Goal: Obtain resource: Download file/media

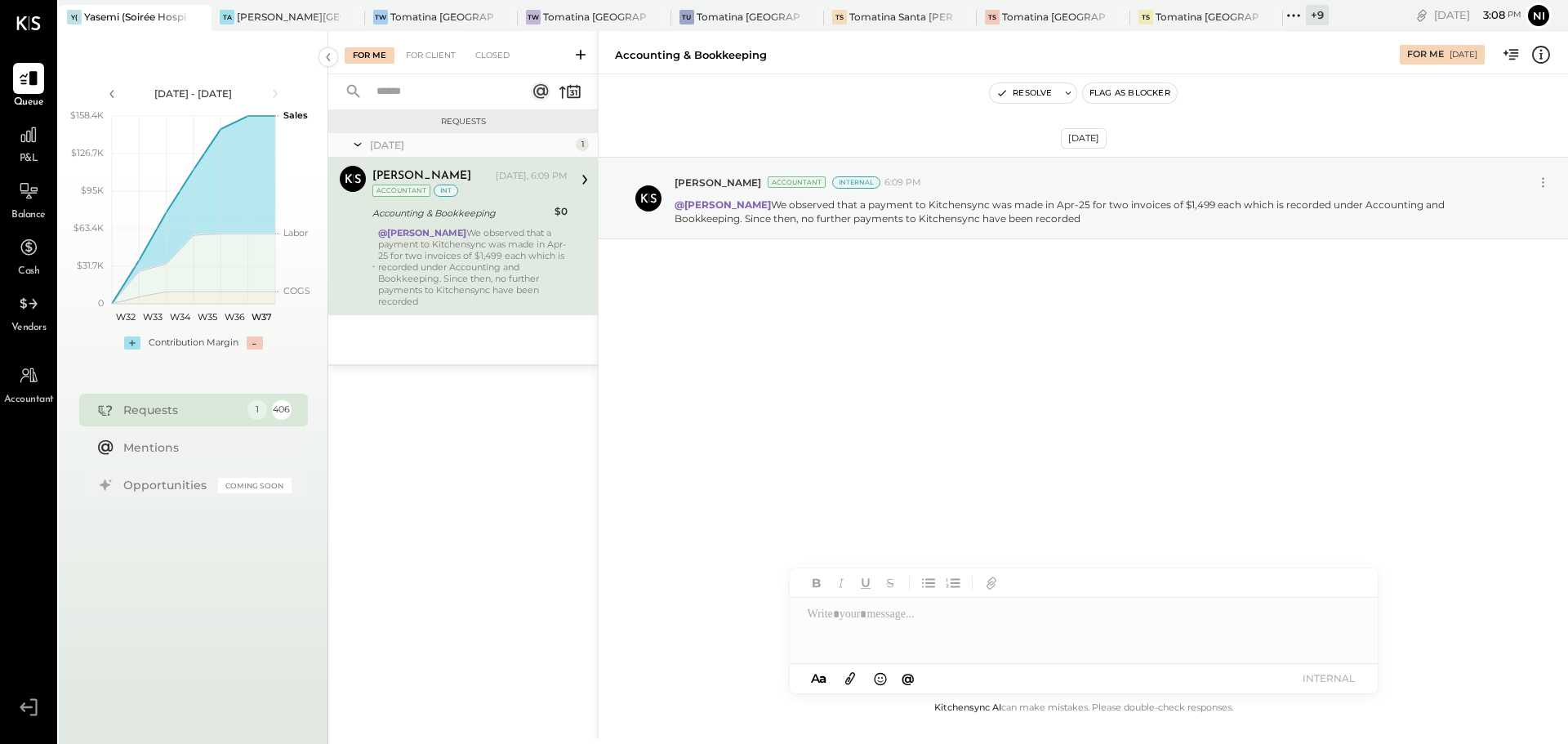
click at [1300, 19] on icon at bounding box center [1293, 16] width 21 height 21
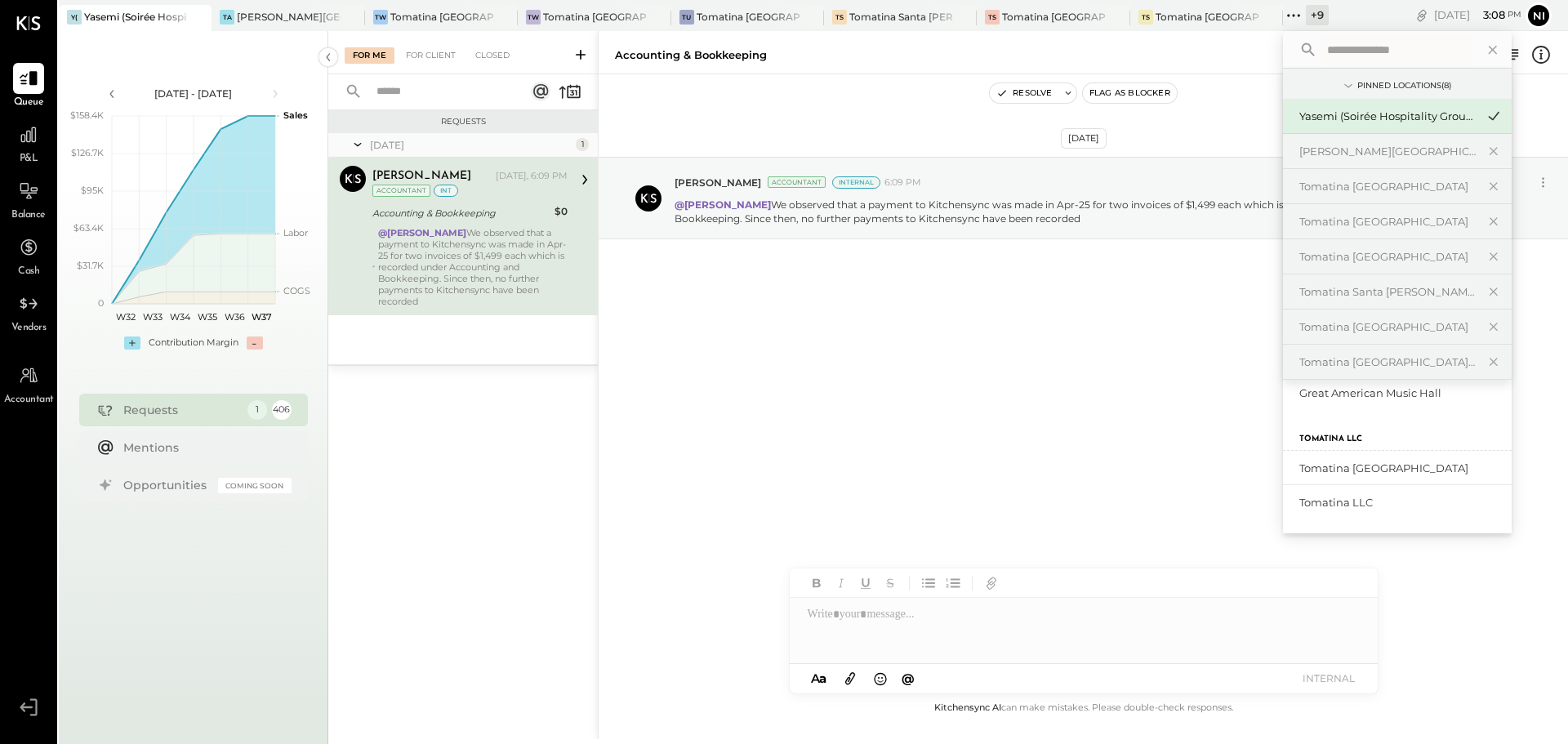
scroll to position [409, 0]
click at [1340, 470] on div "Tomatina LLC" at bounding box center [1387, 474] width 176 height 16
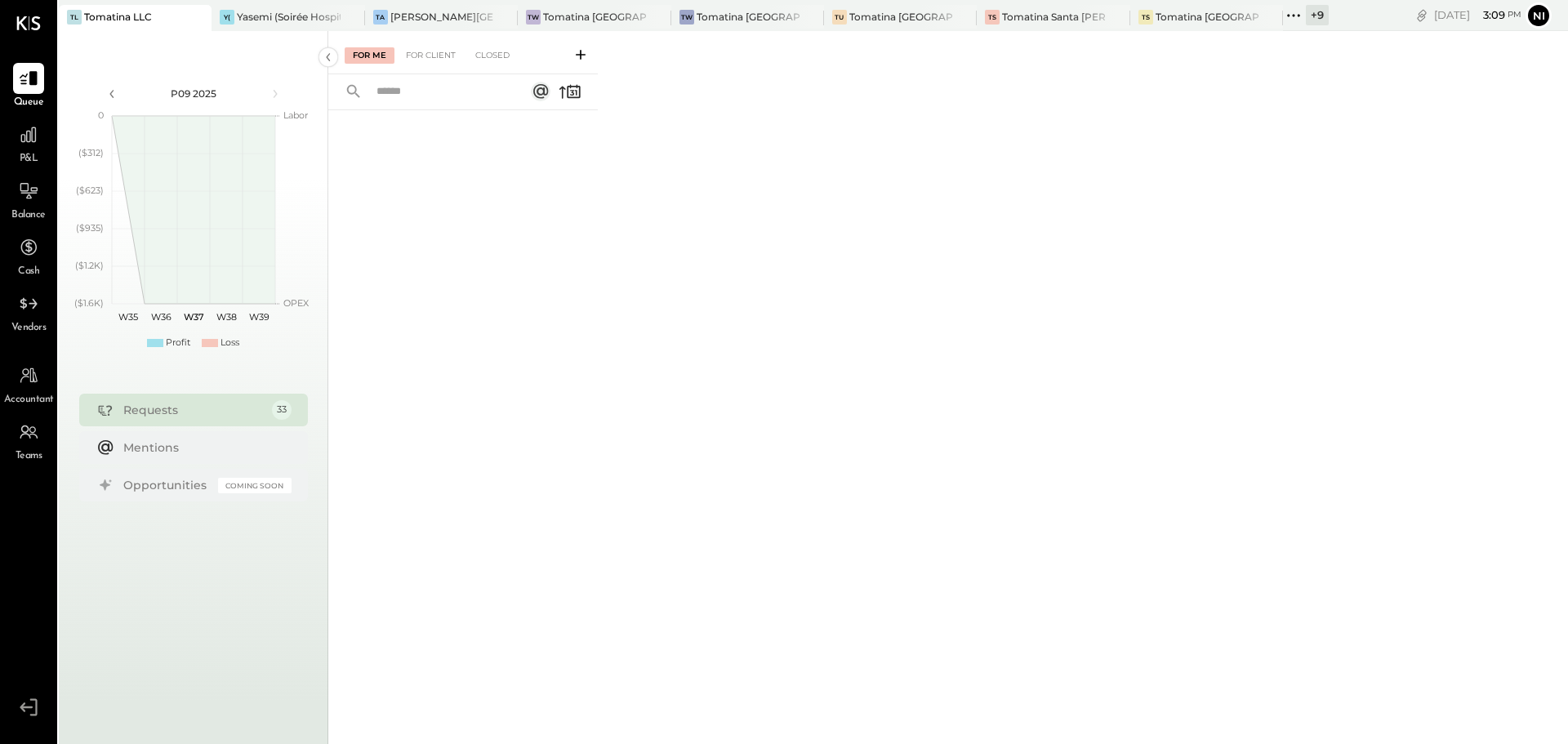
click at [28, 320] on div "Vendors" at bounding box center [29, 312] width 35 height 47
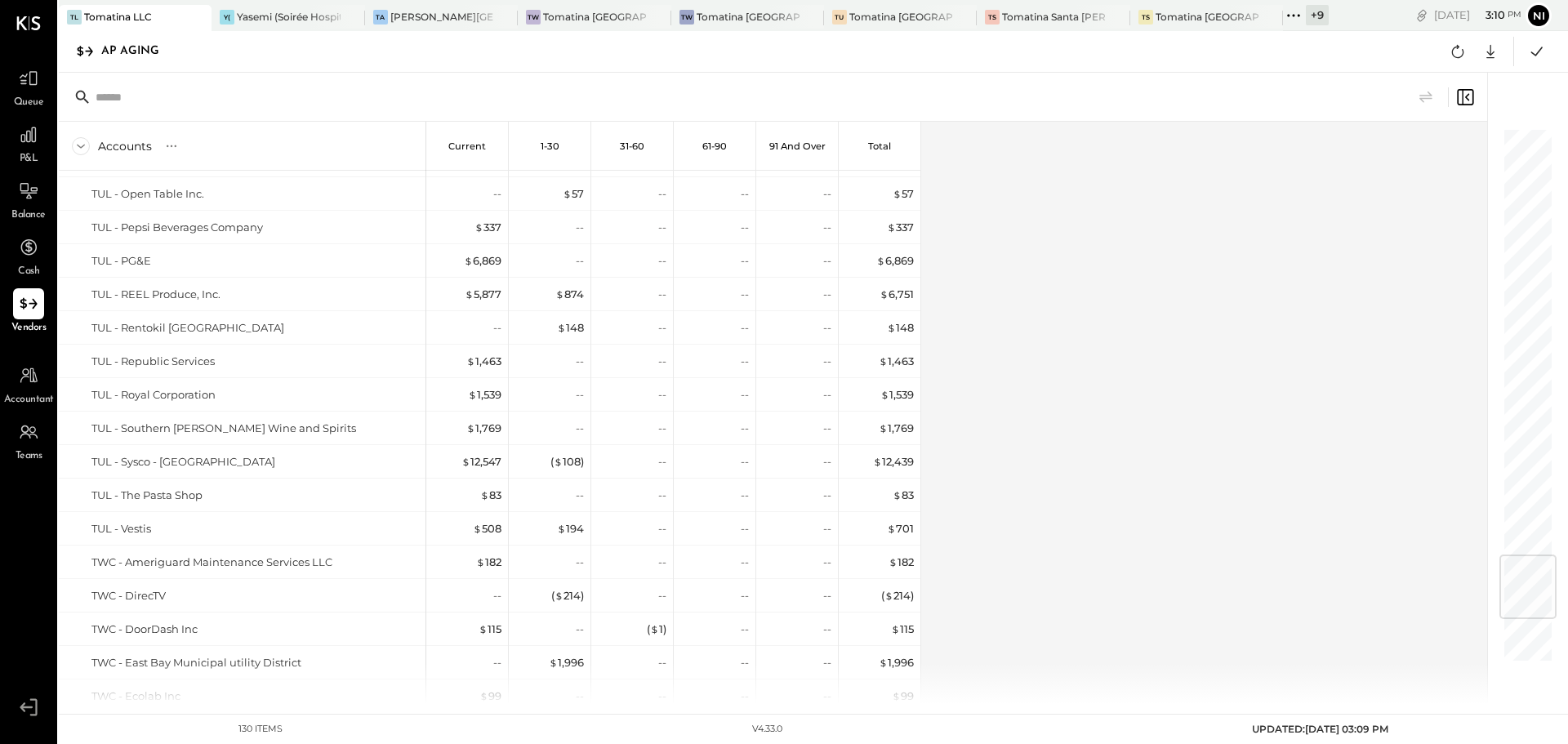
scroll to position [3513, 0]
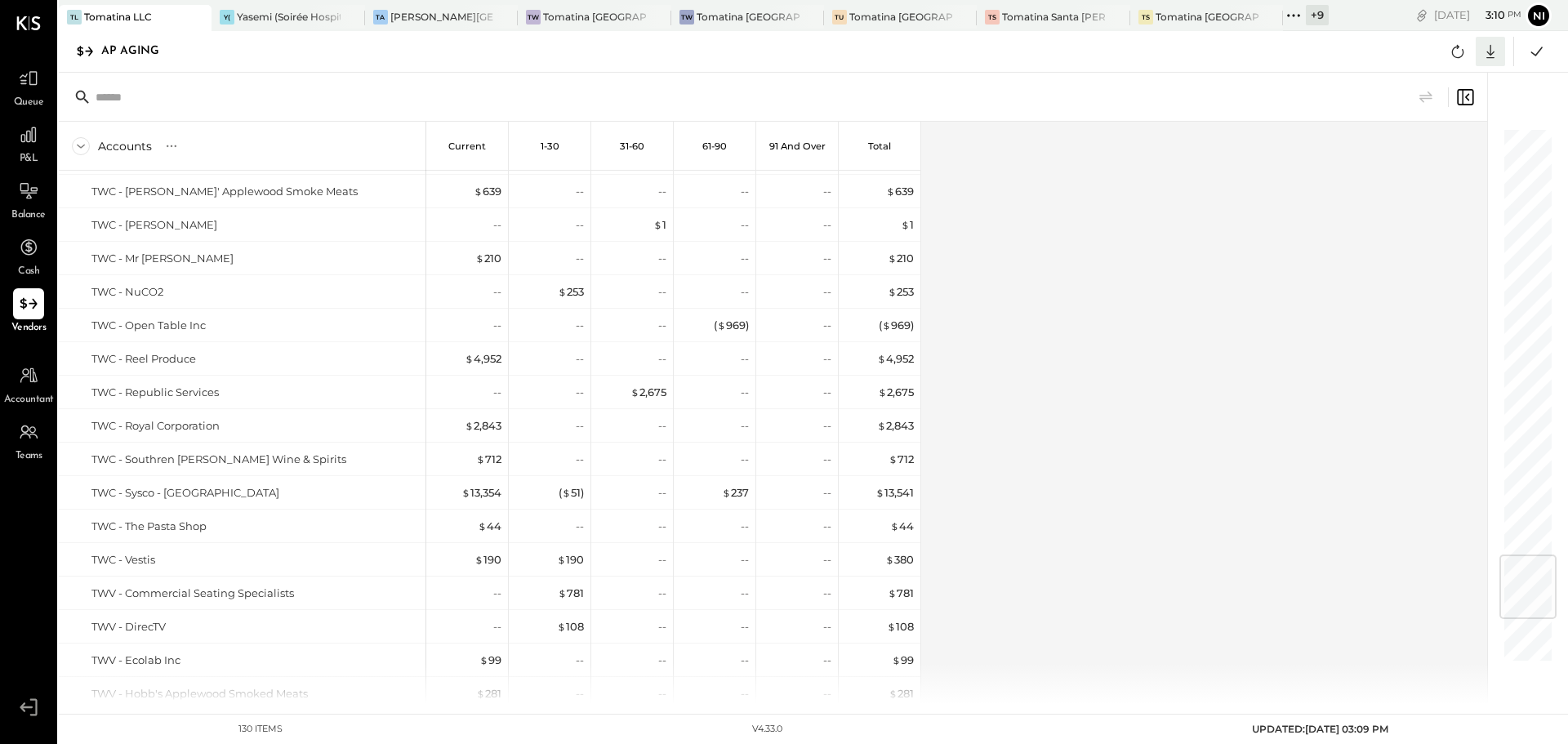
click at [1490, 55] on icon at bounding box center [1490, 52] width 8 height 14
drag, startPoint x: 1454, startPoint y: 140, endPoint x: 1471, endPoint y: 394, distance: 254.6
click at [1454, 140] on div "Excel" at bounding box center [1440, 147] width 131 height 34
